Goal: Task Accomplishment & Management: Use online tool/utility

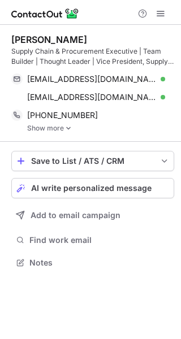
scroll to position [254, 181]
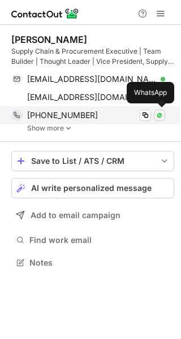
click at [160, 117] on img at bounding box center [159, 115] width 7 height 7
